Goal: Subscribe to service/newsletter

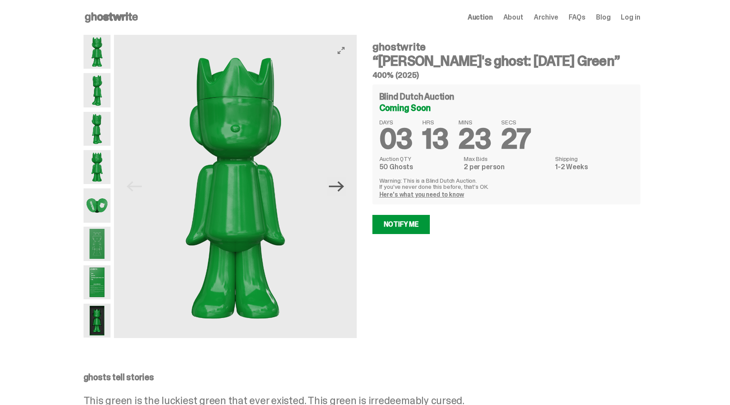
click at [342, 184] on icon "Next" at bounding box center [336, 186] width 15 height 15
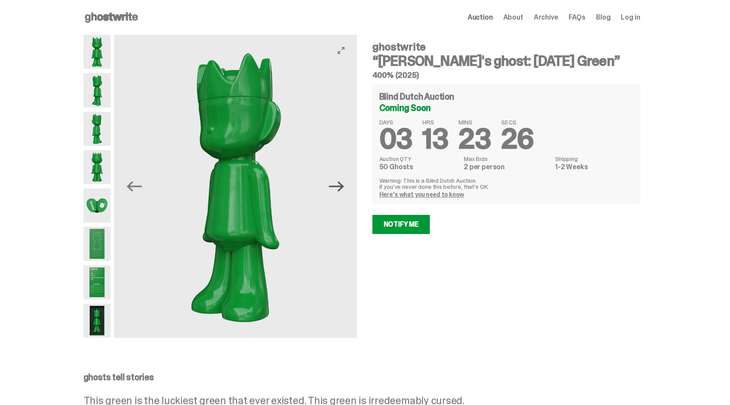
click at [342, 184] on icon "Next" at bounding box center [336, 186] width 15 height 15
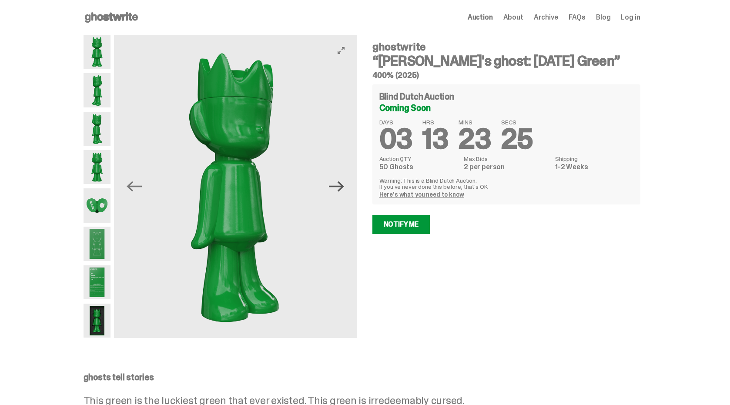
click at [342, 184] on icon "Next" at bounding box center [336, 186] width 15 height 15
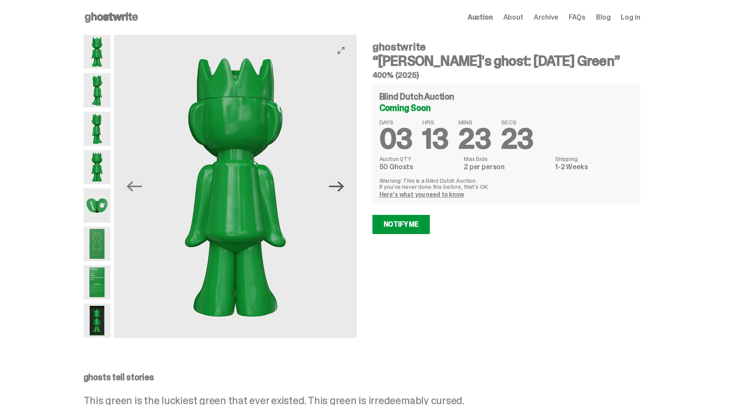
click at [342, 184] on icon "Next" at bounding box center [336, 186] width 15 height 15
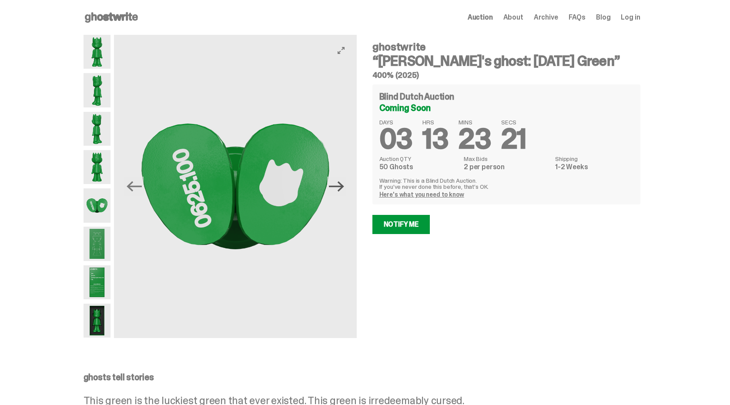
click at [342, 184] on icon "Next" at bounding box center [336, 186] width 15 height 15
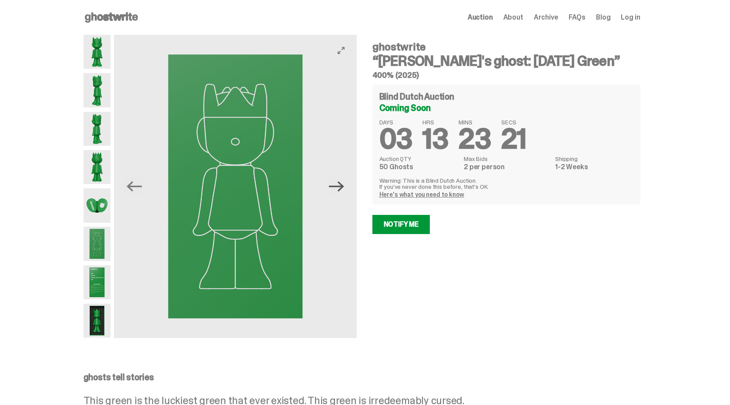
click at [342, 184] on icon "Next" at bounding box center [336, 186] width 15 height 15
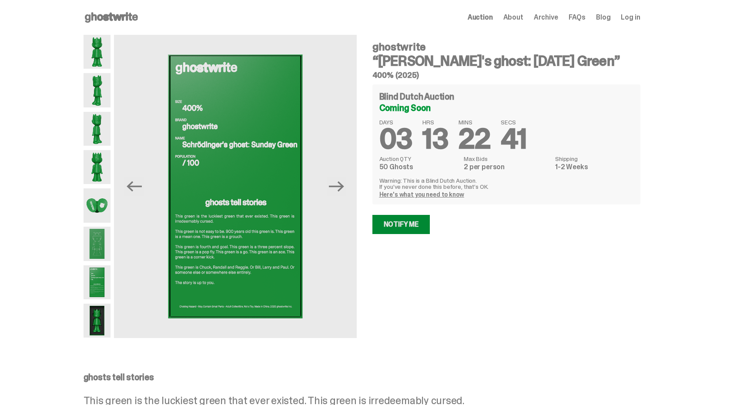
click at [402, 223] on link "Notify Me" at bounding box center [402, 224] width 58 height 19
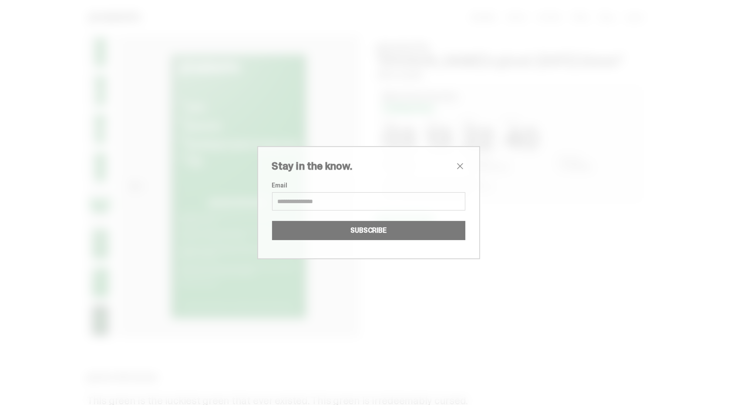
click at [392, 203] on input "Email" at bounding box center [368, 201] width 193 height 18
type input "**********"
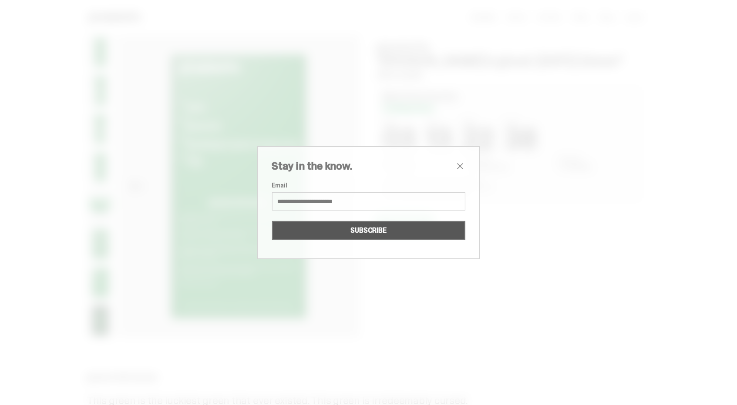
click at [384, 227] on button "SUBSCRIBE" at bounding box center [368, 230] width 193 height 19
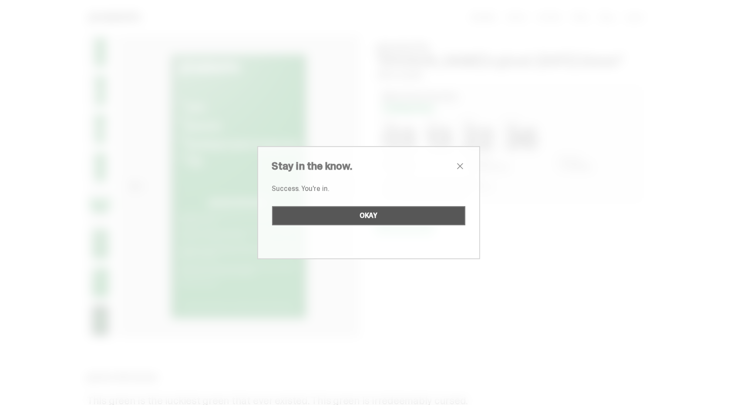
click at [383, 219] on button "OKAY" at bounding box center [368, 215] width 193 height 19
